Goal: Find specific page/section: Find specific page/section

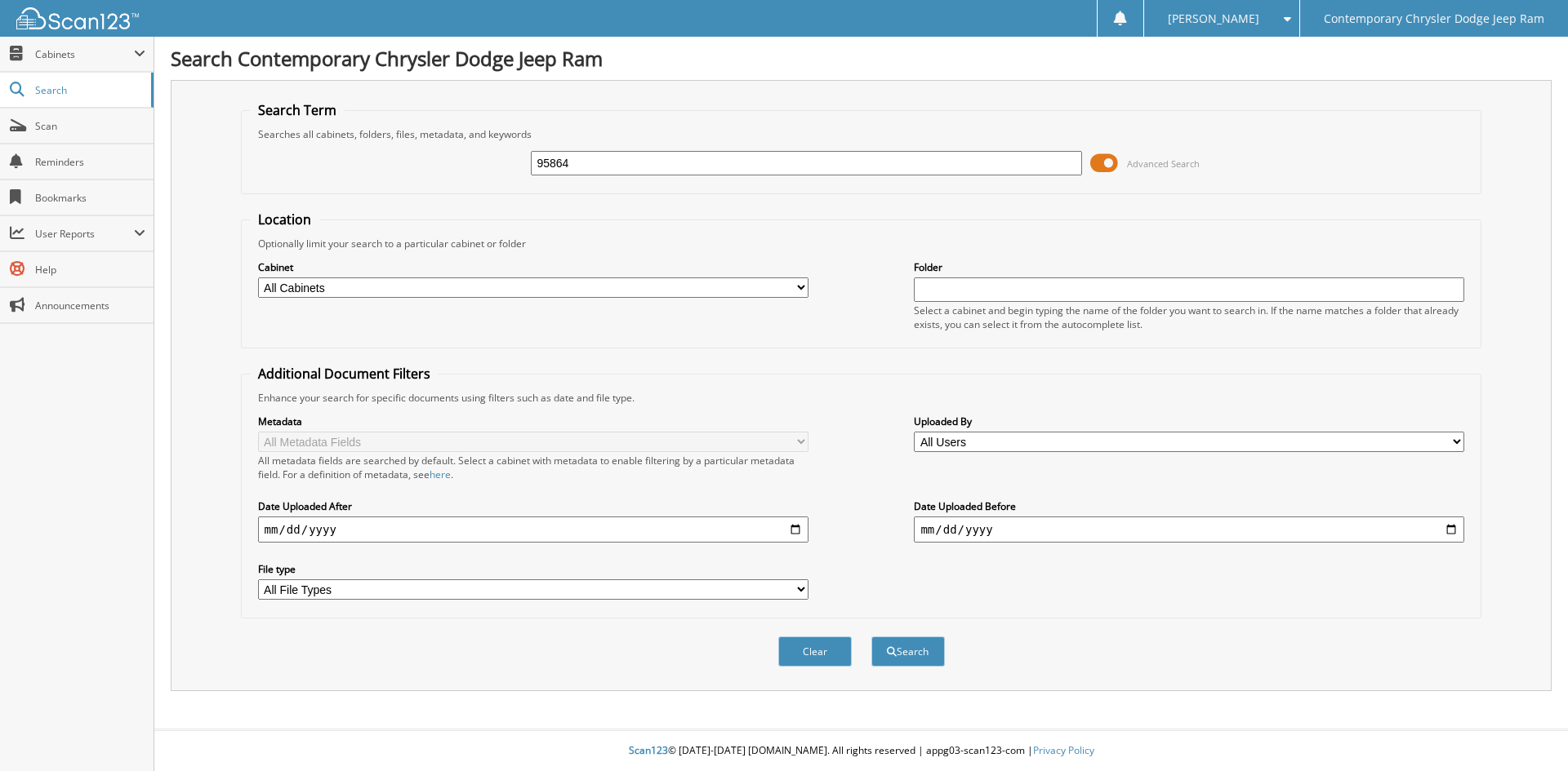
type input "95864"
click at [871, 637] on button "Search" at bounding box center [908, 652] width 74 height 30
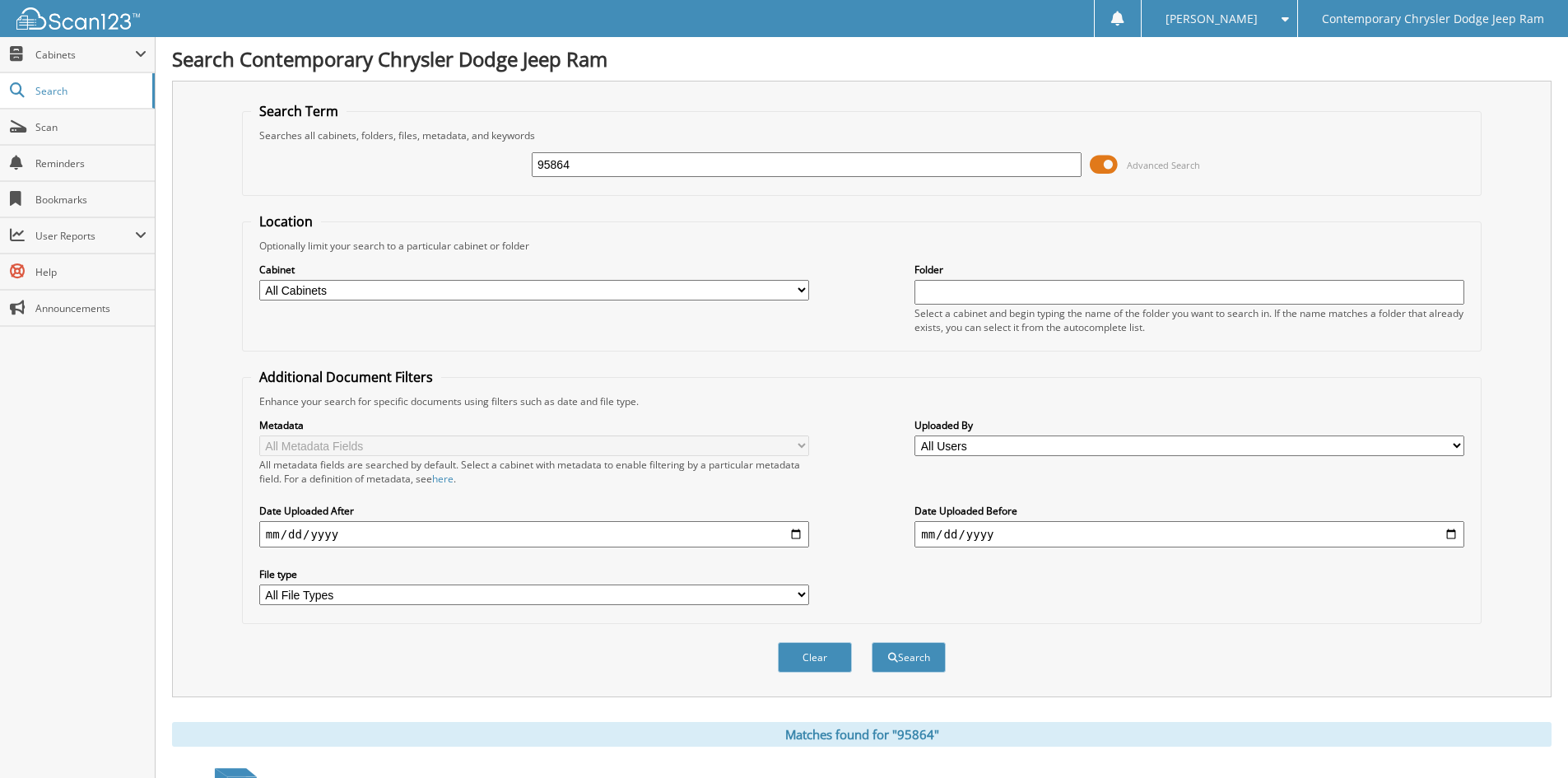
scroll to position [494, 0]
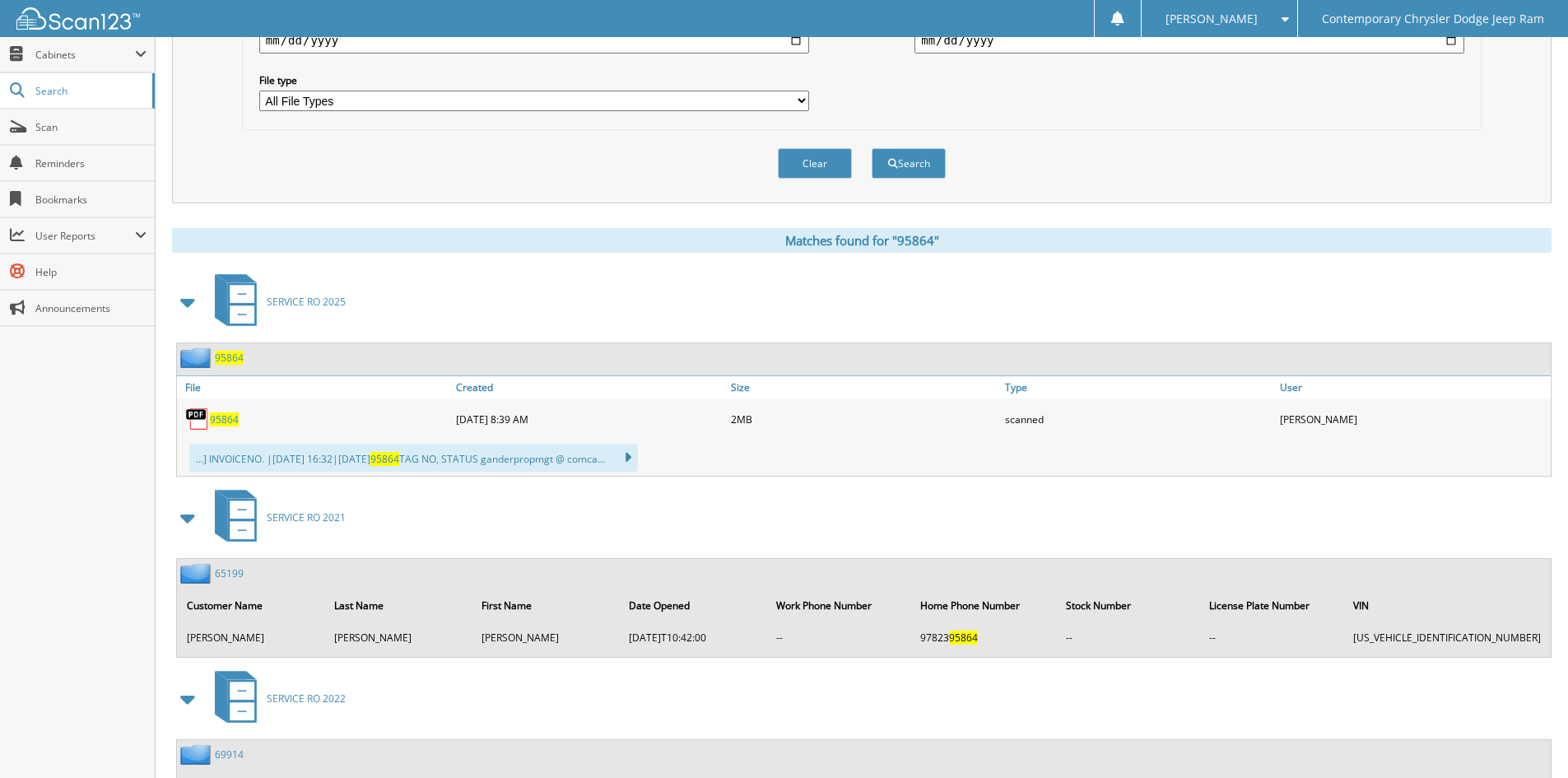
click at [213, 419] on span "95864" at bounding box center [223, 419] width 28 height 14
